Goal: Download file/media

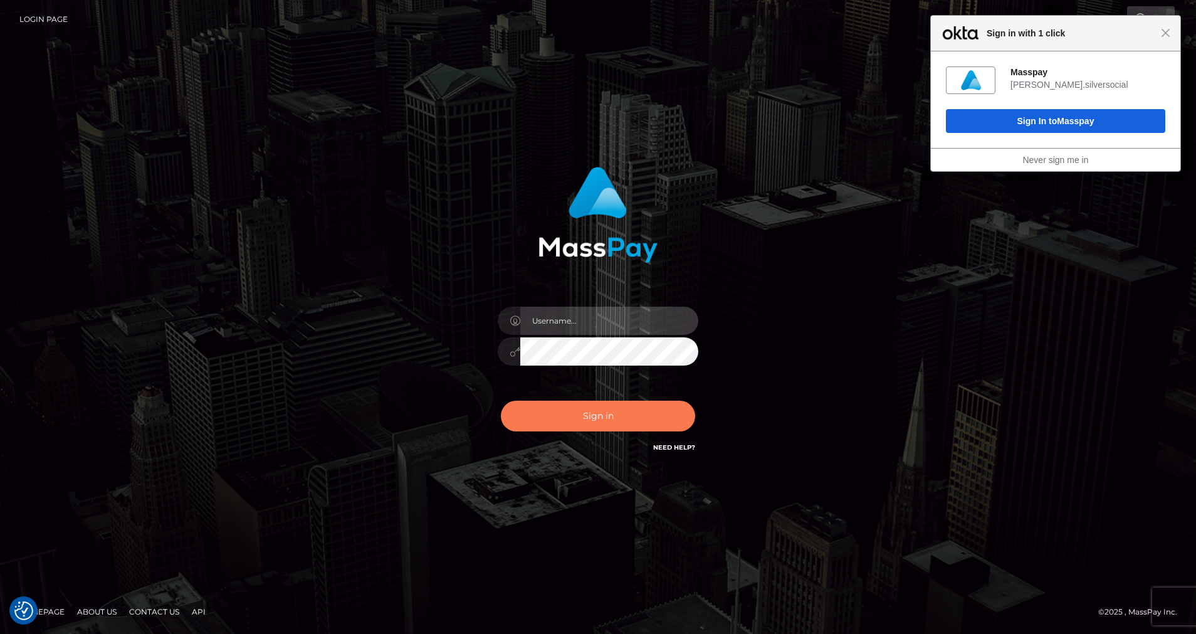
type input "cris.silversocial"
click at [574, 418] on button "Sign in" at bounding box center [598, 416] width 194 height 31
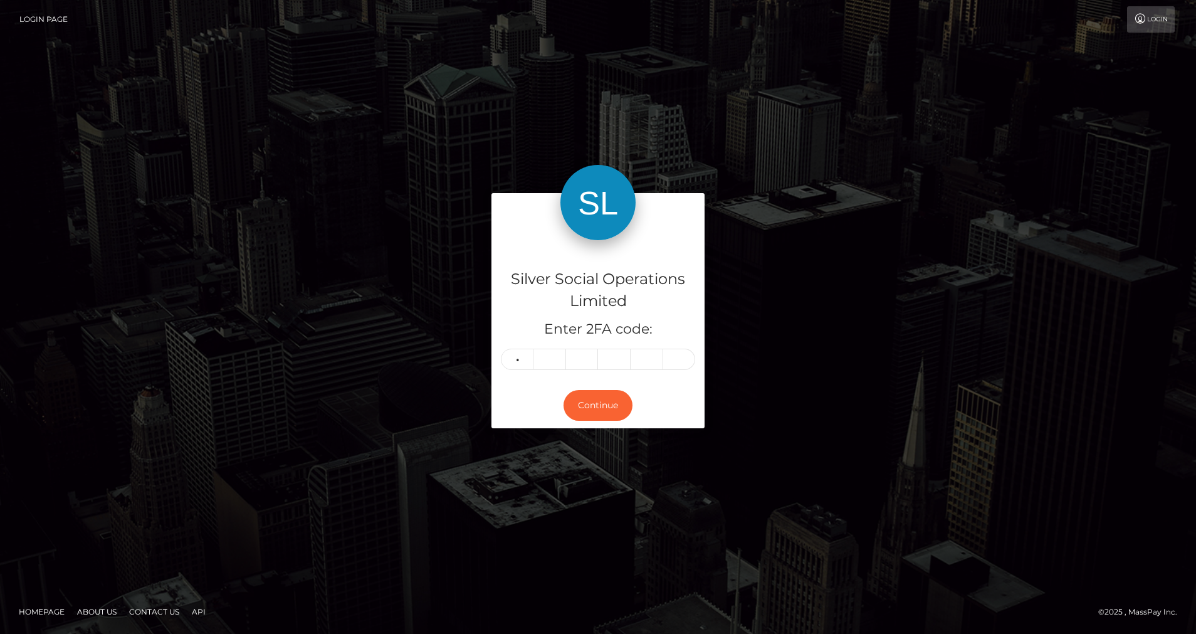
type input "3"
type input "1"
type input "0"
type input "3"
type input "2"
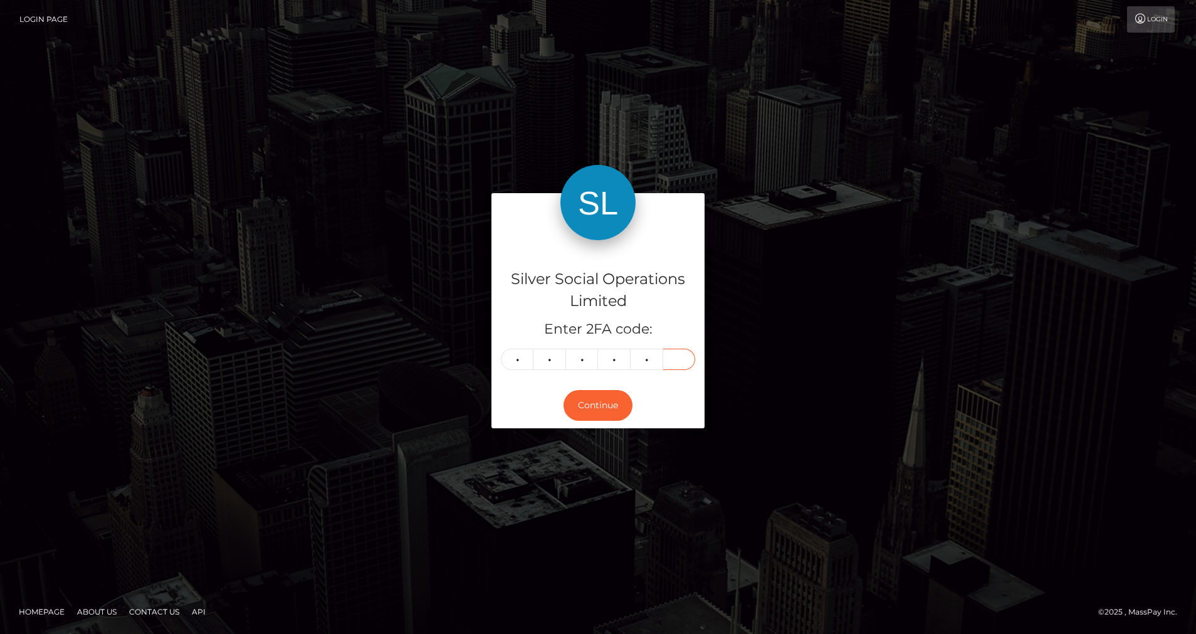
type input "3"
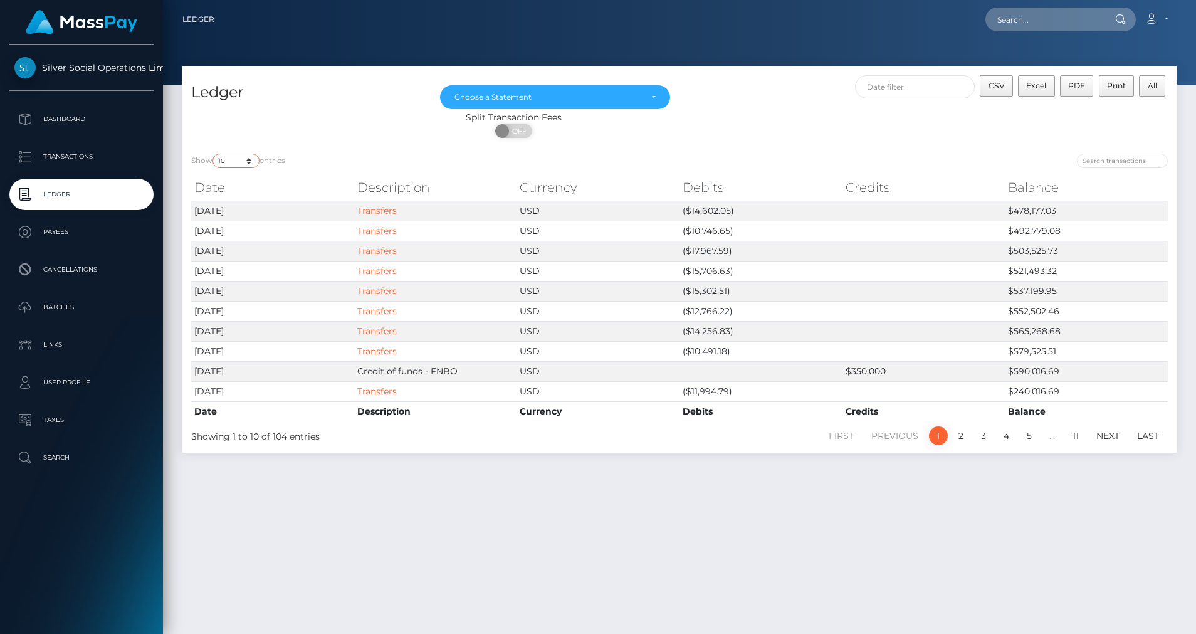
click at [252, 165] on select "10 25 50 100 250" at bounding box center [236, 161] width 47 height 14
select select "50"
click at [214, 154] on select "10 25 50 100 250" at bounding box center [236, 161] width 47 height 14
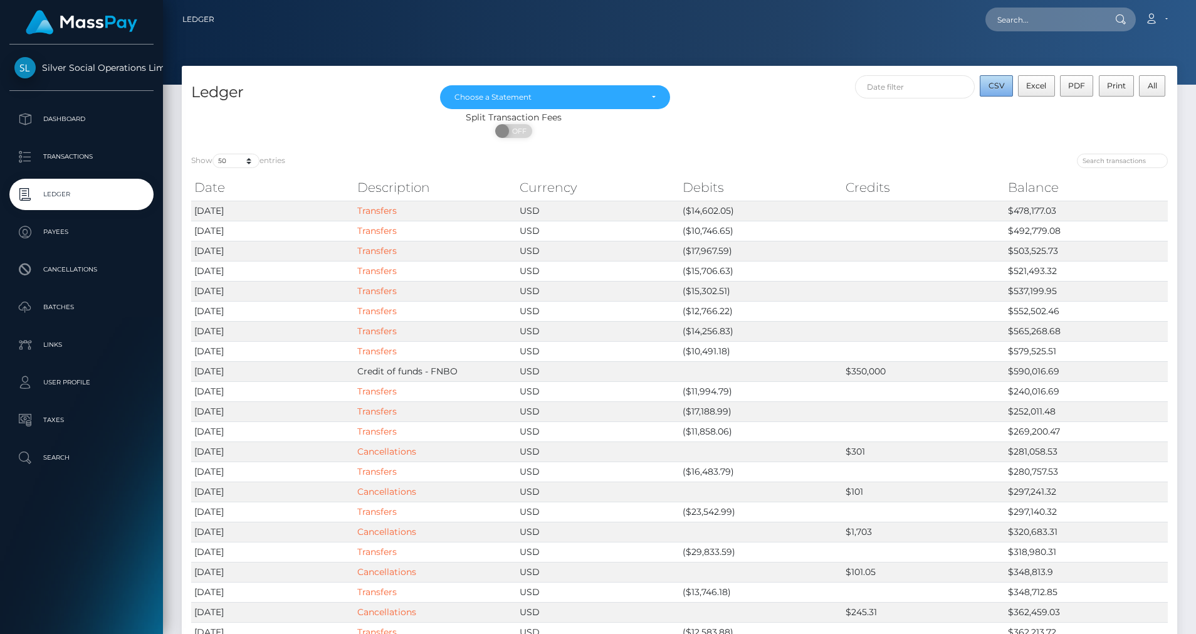
click at [1004, 82] on span "CSV" at bounding box center [997, 85] width 16 height 9
click at [620, 104] on div "Choose a Statement" at bounding box center [555, 97] width 230 height 24
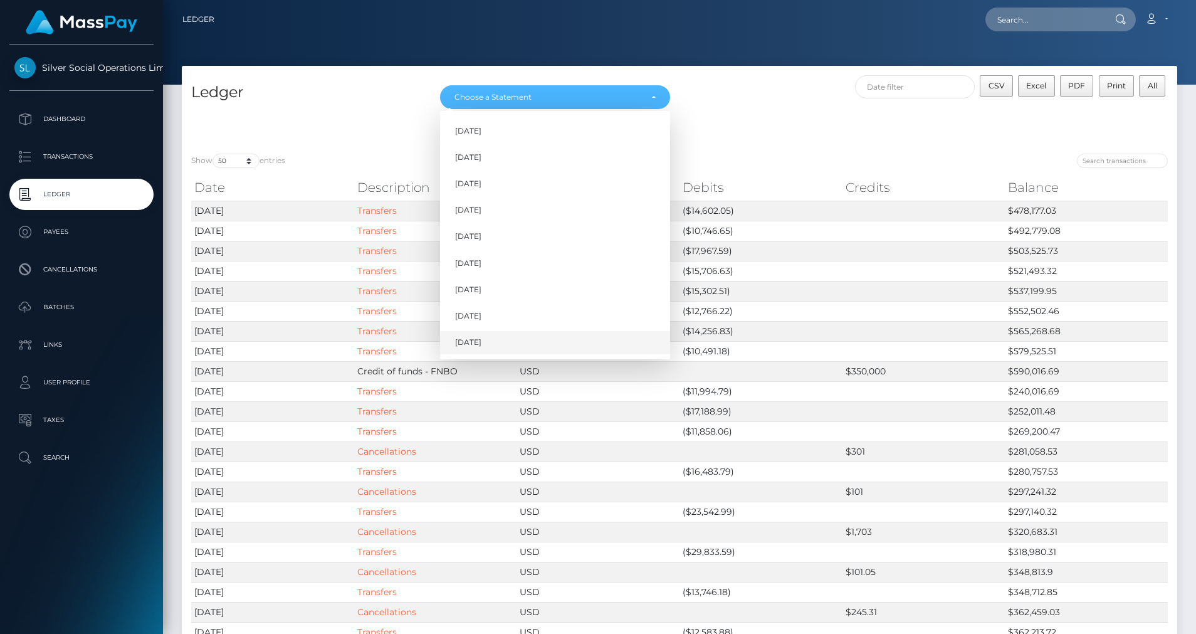
click at [498, 339] on link "Sep 2025" at bounding box center [555, 342] width 230 height 23
select select "Sep 2025"
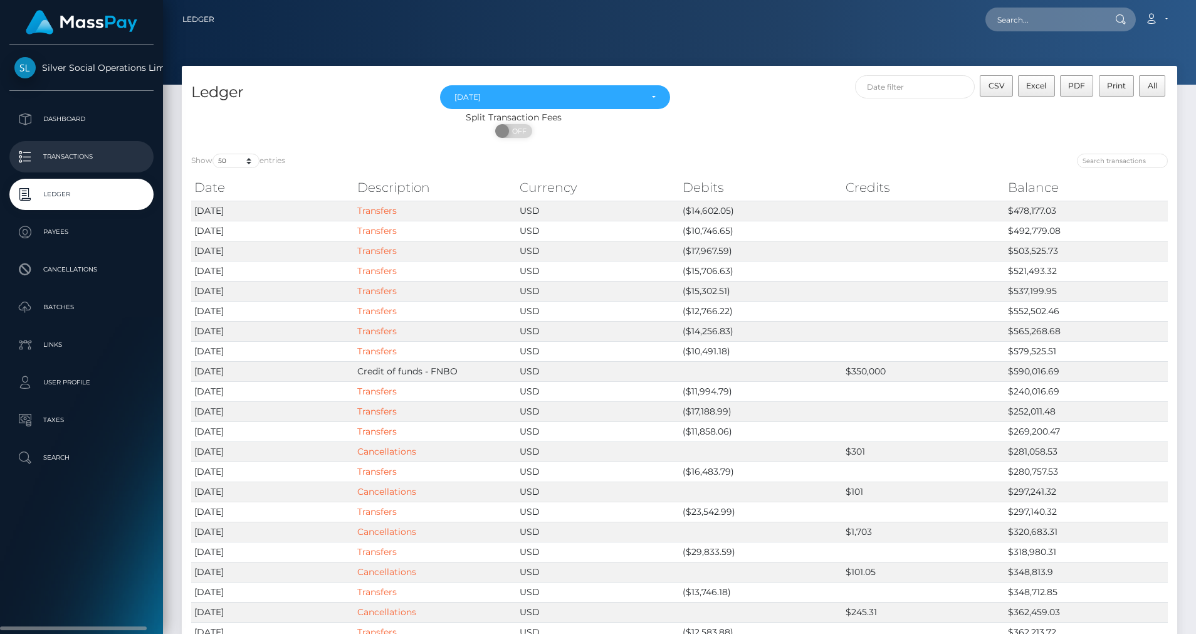
click at [64, 158] on p "Transactions" at bounding box center [81, 156] width 134 height 19
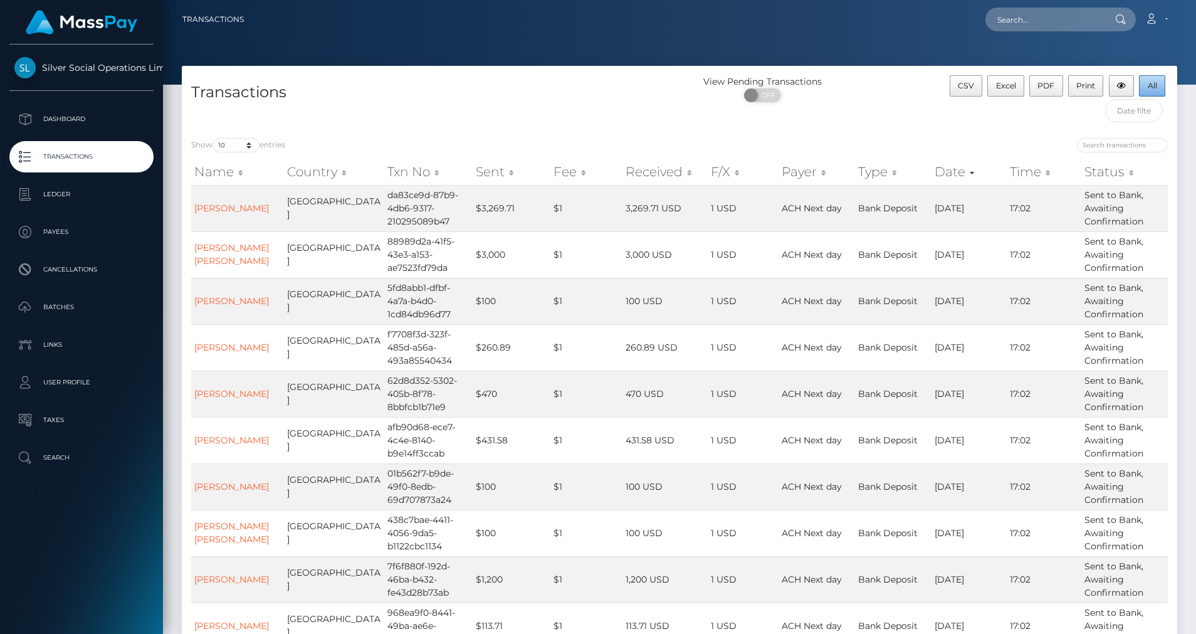
click at [1156, 90] on span "All" at bounding box center [1152, 85] width 9 height 9
